Goal: Book appointment/travel/reservation

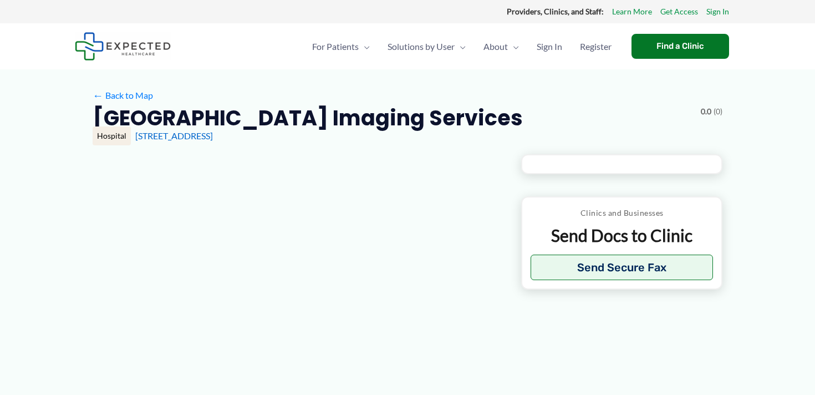
type input "**********"
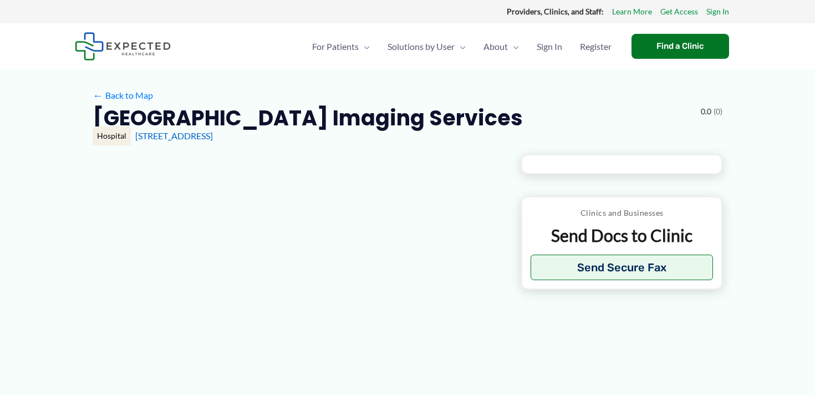
type input "**********"
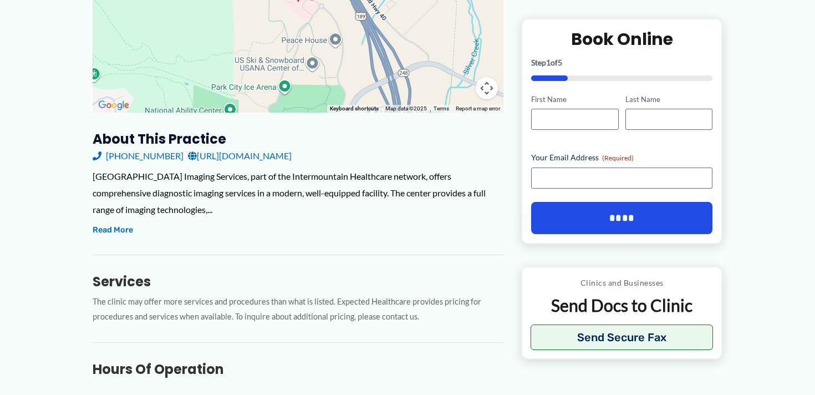
scroll to position [280, 0]
